Goal: Check status: Check status

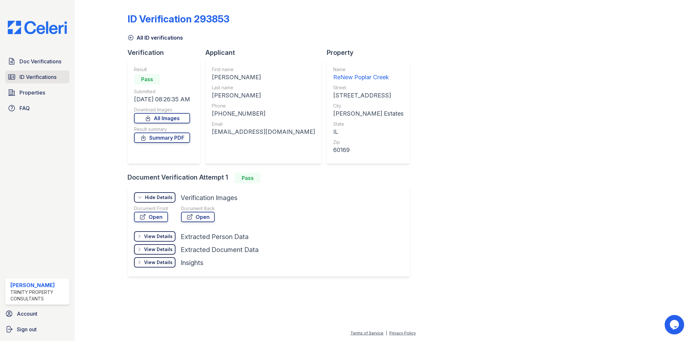
click at [47, 77] on span "ID Verifications" at bounding box center [37, 77] width 37 height 8
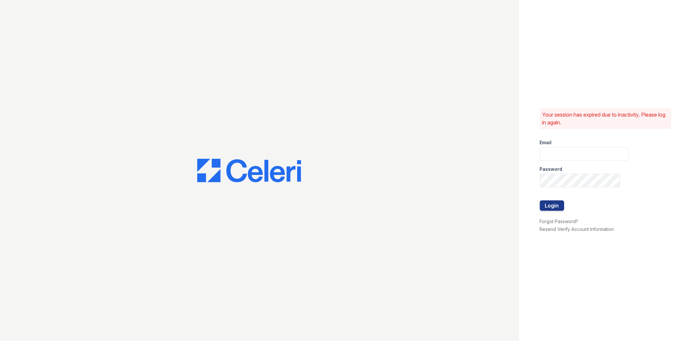
click at [47, 77] on div at bounding box center [259, 170] width 519 height 341
click at [587, 151] on input "email" at bounding box center [584, 154] width 89 height 14
type input "gmarchese@trinity-pm.com"
click at [540, 200] on button "Login" at bounding box center [552, 205] width 24 height 10
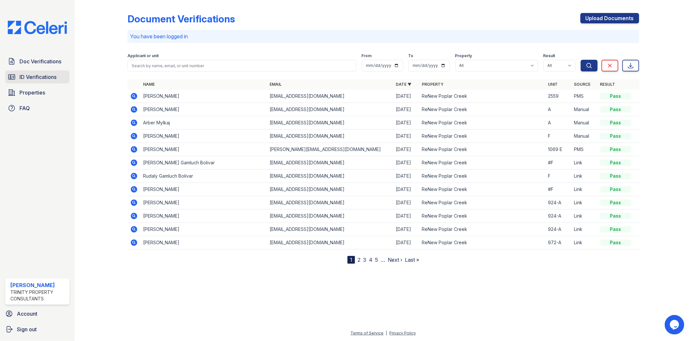
click at [48, 79] on span "ID Verifications" at bounding box center [37, 77] width 37 height 8
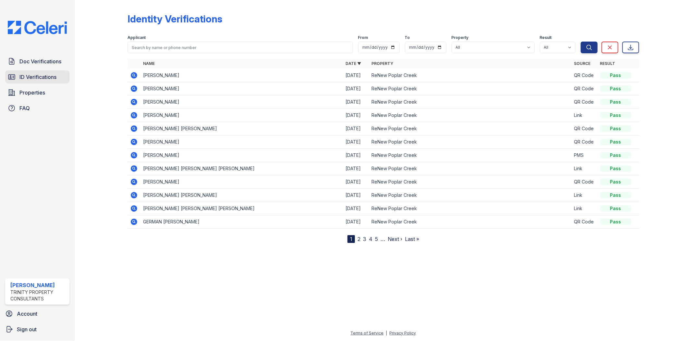
click at [47, 74] on span "ID Verifications" at bounding box center [37, 77] width 37 height 8
click at [134, 142] on icon at bounding box center [134, 142] width 8 height 8
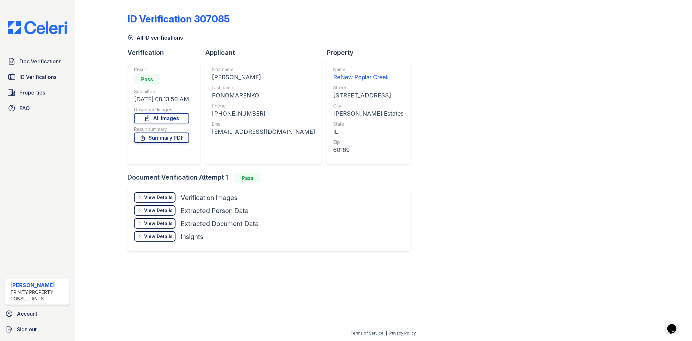
click at [165, 194] on div "View Details" at bounding box center [158, 197] width 29 height 6
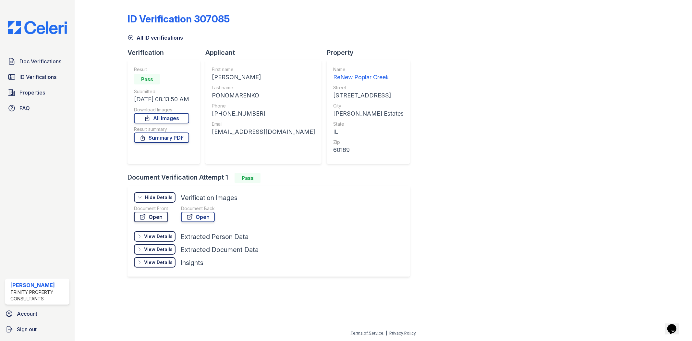
click at [161, 217] on link "Open" at bounding box center [151, 217] width 34 height 10
drag, startPoint x: 284, startPoint y: 130, endPoint x: 215, endPoint y: 132, distance: 69.5
click at [215, 132] on div "First name ANNA Last name PONOMARENKO Phone +12245844994 Email annya4848ei@gmai…" at bounding box center [263, 112] width 116 height 104
copy div "annya4848ei@gmail.com"
click at [34, 77] on span "ID Verifications" at bounding box center [37, 77] width 37 height 8
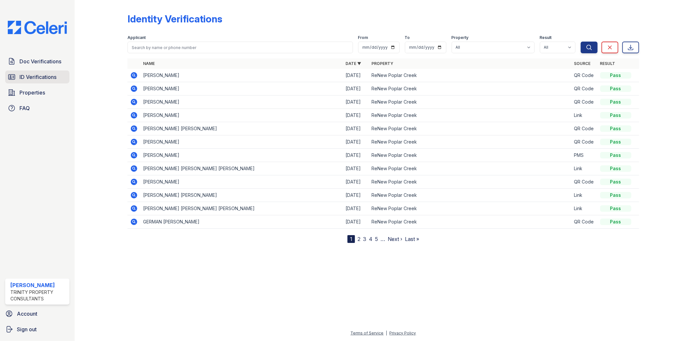
click at [32, 77] on span "ID Verifications" at bounding box center [37, 77] width 37 height 8
click at [133, 142] on icon at bounding box center [134, 142] width 8 height 8
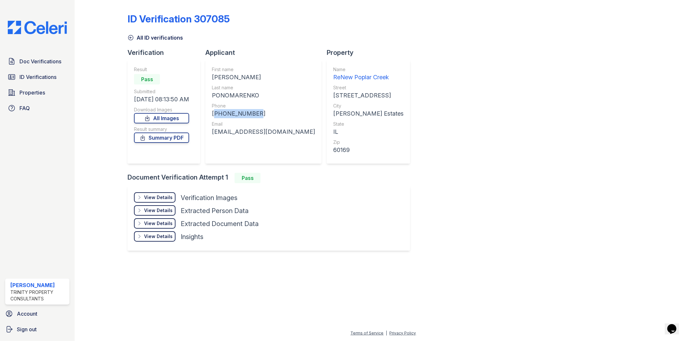
drag, startPoint x: 264, startPoint y: 112, endPoint x: 212, endPoint y: 114, distance: 52.0
click at [213, 113] on div "First name [PERSON_NAME] name [PERSON_NAME] Phone [PHONE_NUMBER] Email [EMAIL_A…" at bounding box center [263, 112] width 116 height 104
copy div "[PHONE_NUMBER]"
drag, startPoint x: 257, startPoint y: 93, endPoint x: 210, endPoint y: 98, distance: 46.9
click at [210, 98] on div "First name [PERSON_NAME] name [PERSON_NAME] Phone [PHONE_NUMBER] Email [EMAIL_A…" at bounding box center [263, 112] width 116 height 104
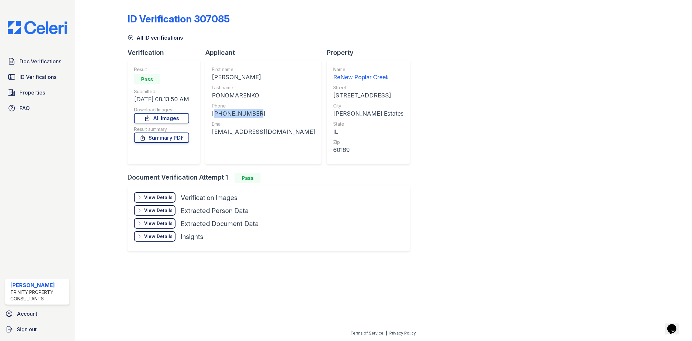
copy div "PONOMARENKO"
